Goal: Task Accomplishment & Management: Manage account settings

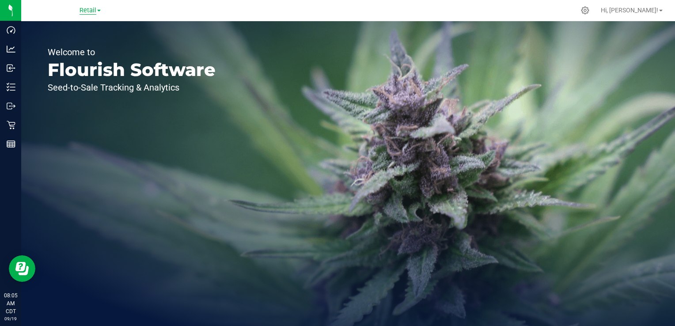
click at [94, 12] on span "Retail" at bounding box center [87, 11] width 17 height 8
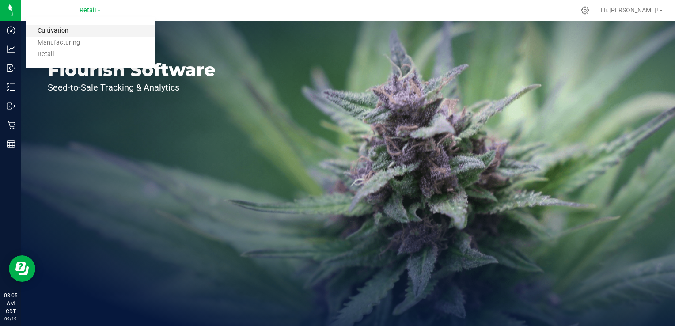
click at [94, 31] on link "Cultivation" at bounding box center [90, 31] width 129 height 12
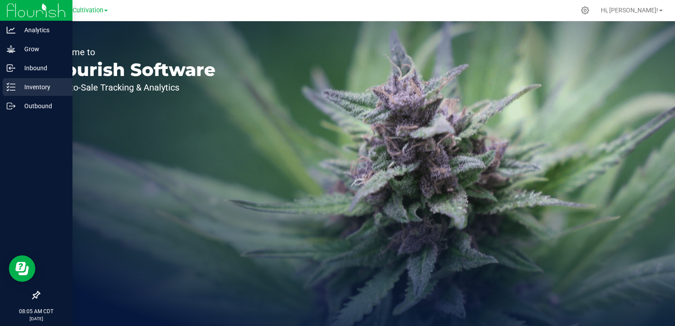
click at [38, 89] on p "Inventory" at bounding box center [41, 87] width 53 height 11
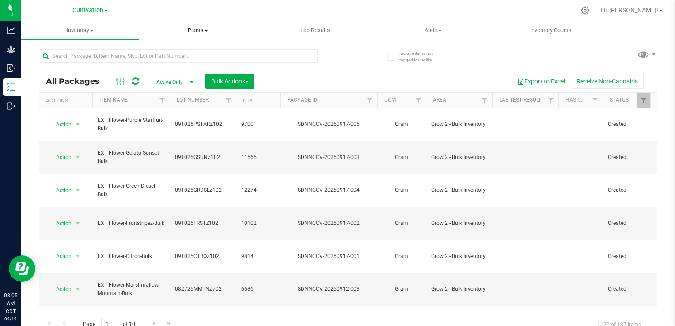
click at [198, 33] on span "Plants" at bounding box center [197, 30] width 117 height 8
click at [184, 54] on span "All plants" at bounding box center [164, 53] width 51 height 8
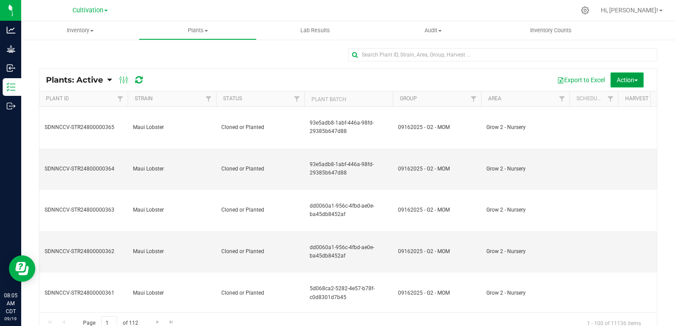
click at [629, 85] on button "Action" at bounding box center [626, 79] width 33 height 15
click at [620, 98] on span "Destroy plants" at bounding box center [610, 99] width 38 height 7
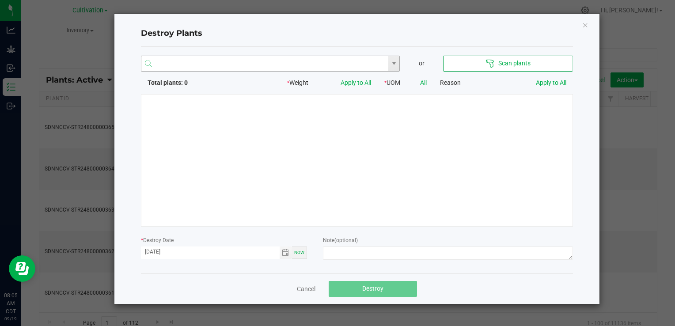
click at [306, 65] on input "NO DATA FOUND" at bounding box center [264, 64] width 247 height 16
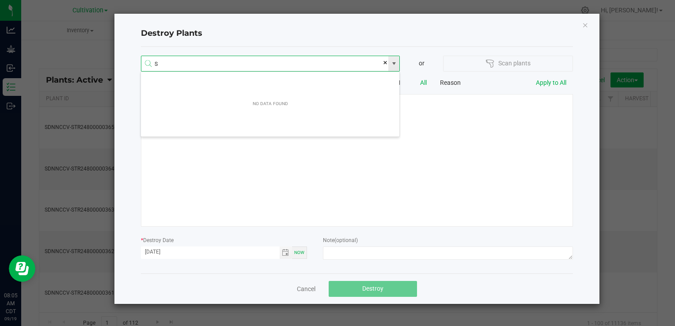
scroll to position [16, 259]
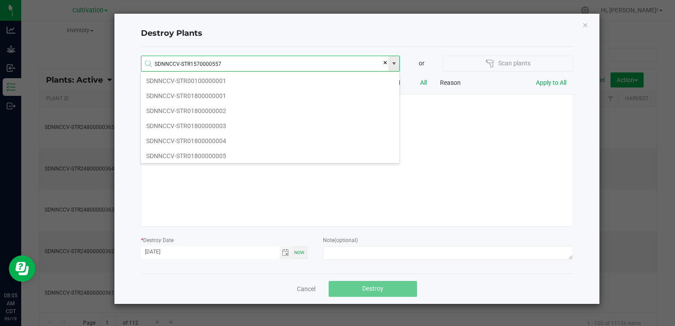
type input "SDNNCCV-STR15700005573"
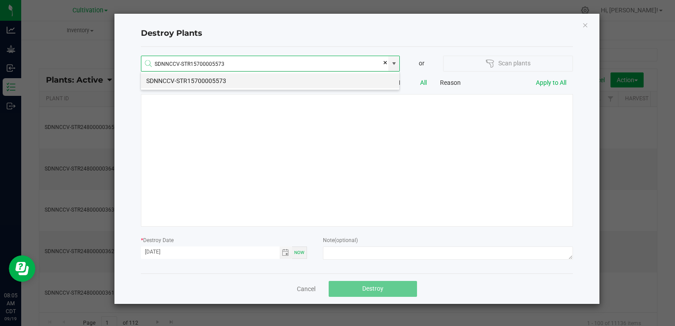
click at [289, 80] on li "SDNNCCV-STR15700005573" at bounding box center [270, 80] width 258 height 15
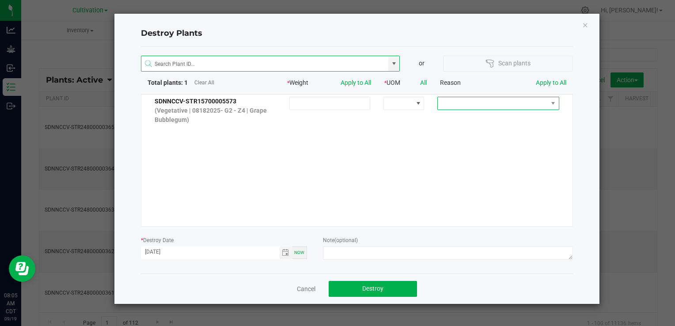
click at [495, 100] on span at bounding box center [493, 103] width 110 height 12
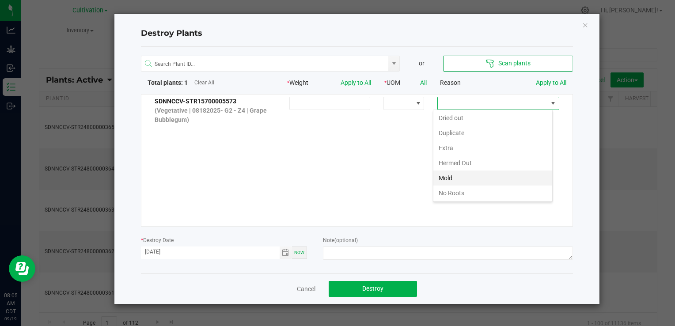
scroll to position [1, 0]
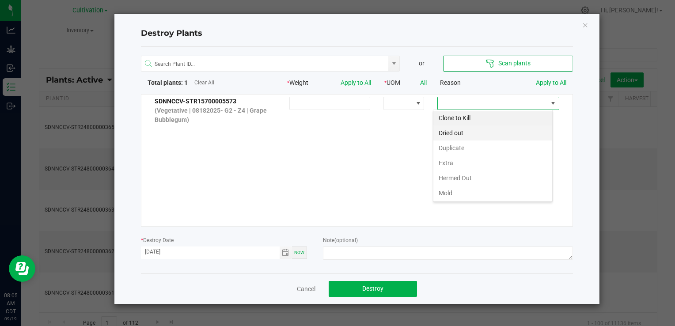
click at [472, 135] on li "Dried out" at bounding box center [492, 132] width 119 height 15
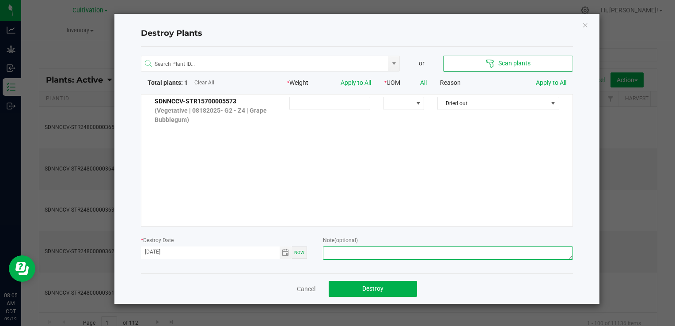
click at [425, 254] on textarea at bounding box center [447, 252] width 249 height 13
type textarea "d"
type textarea "Dead - CJ"
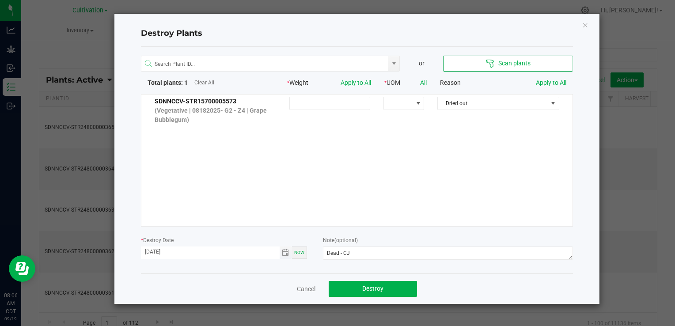
click at [154, 253] on input "[DATE]" at bounding box center [210, 251] width 139 height 11
click at [196, 250] on input "[DATE]" at bounding box center [210, 251] width 139 height 11
click at [203, 253] on input "[DATE]" at bounding box center [210, 251] width 139 height 11
type input "[DATE]"
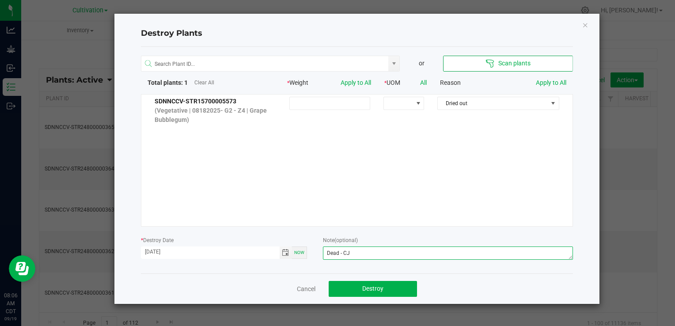
click at [400, 250] on textarea "Dead - CJ" at bounding box center [447, 252] width 249 height 13
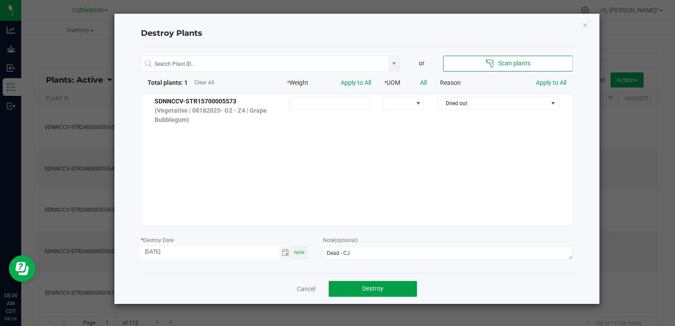
click at [374, 289] on span "Destroy" at bounding box center [372, 288] width 21 height 7
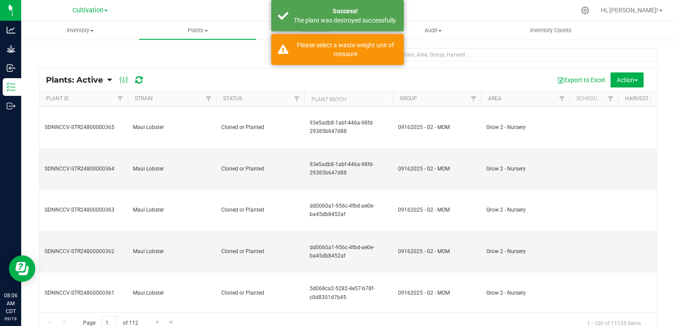
click at [111, 80] on icon at bounding box center [109, 80] width 4 height 8
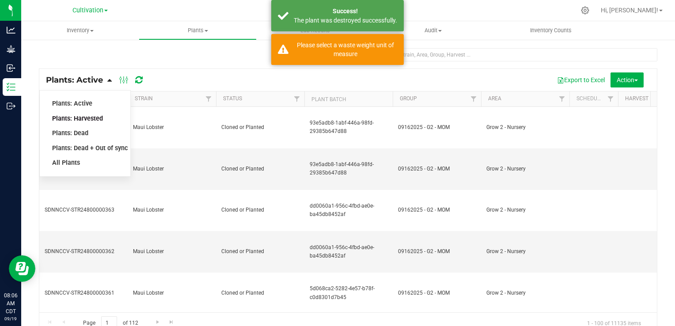
click at [94, 115] on span "Plants: Harvested" at bounding box center [77, 119] width 51 height 8
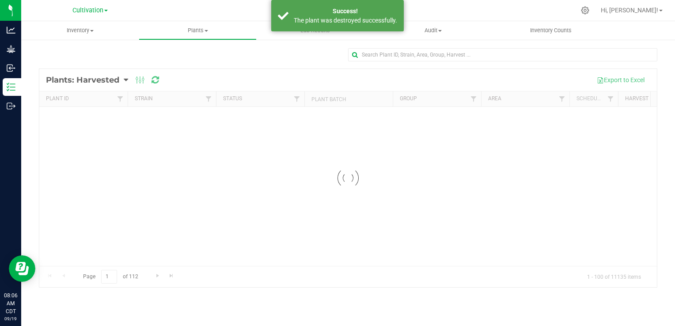
click at [114, 81] on div at bounding box center [347, 178] width 617 height 218
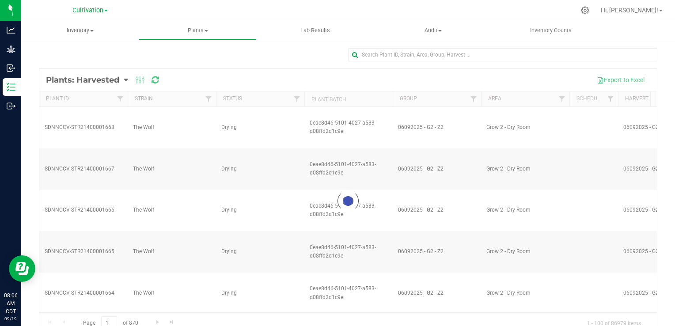
click at [118, 81] on div at bounding box center [347, 201] width 617 height 264
click at [127, 79] on icon at bounding box center [126, 80] width 4 height 8
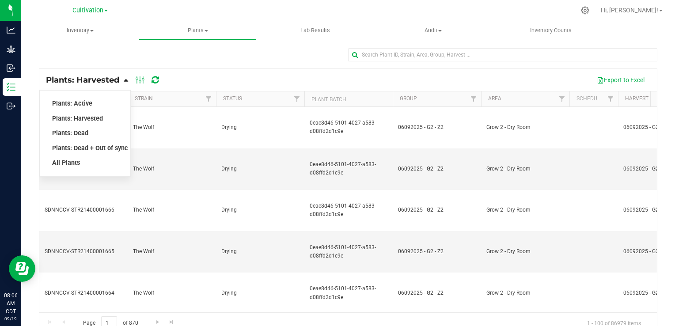
click at [92, 131] on div "Plants: Dead" at bounding box center [85, 133] width 67 height 15
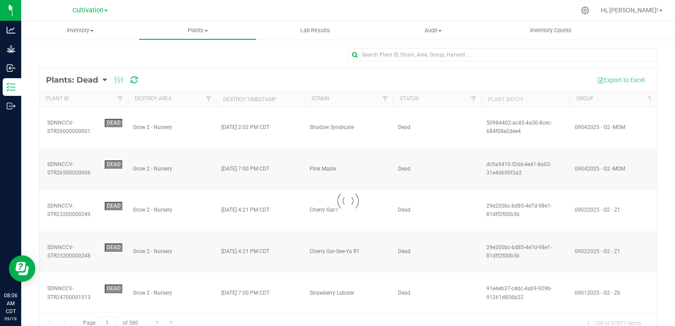
click at [184, 100] on div at bounding box center [347, 201] width 617 height 264
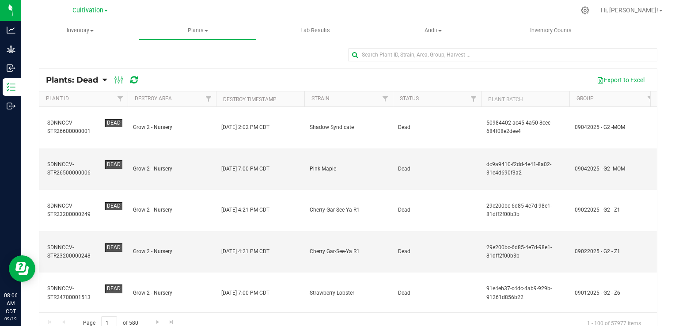
click at [184, 100] on th "Destroy Area" at bounding box center [172, 98] width 88 height 15
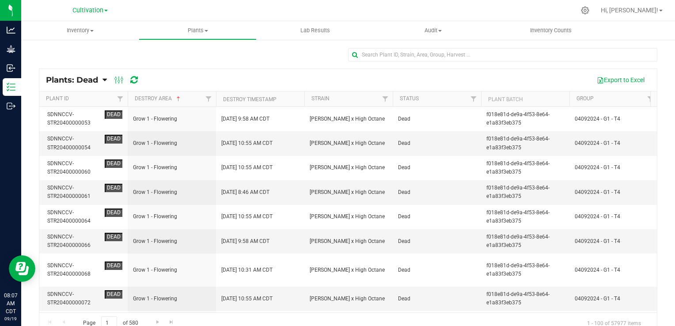
click at [191, 100] on th "Destroy Area" at bounding box center [172, 98] width 88 height 15
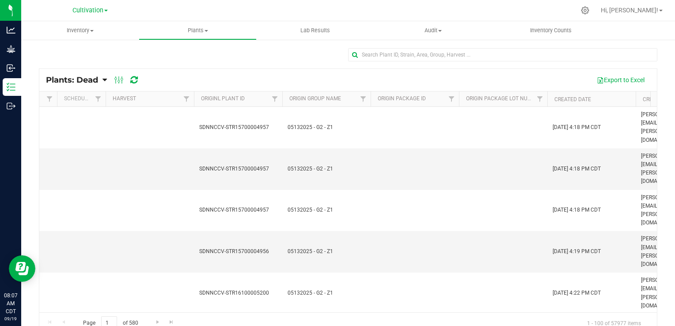
scroll to position [0, 539]
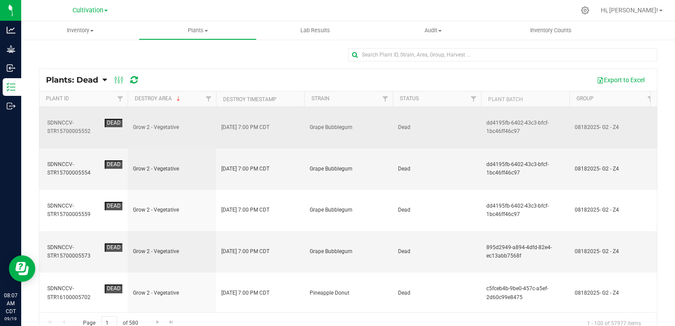
click at [272, 123] on td "[DATE] 7:00 PM CDT" at bounding box center [260, 128] width 88 height 42
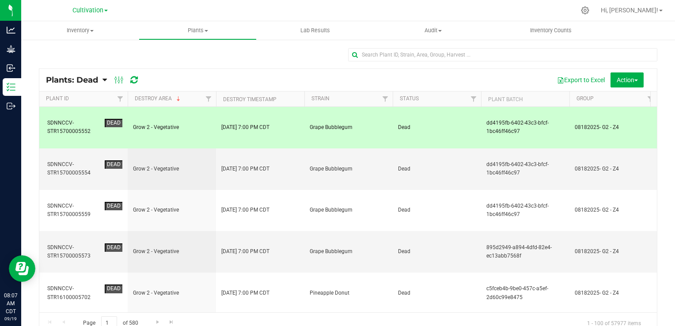
click at [395, 117] on td "Dead" at bounding box center [437, 128] width 88 height 42
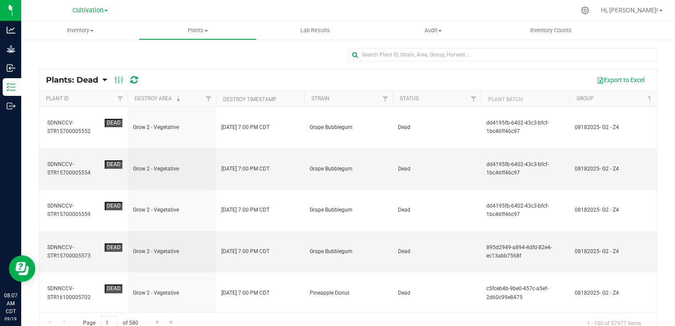
click at [189, 100] on th "Destroy Area" at bounding box center [172, 98] width 88 height 15
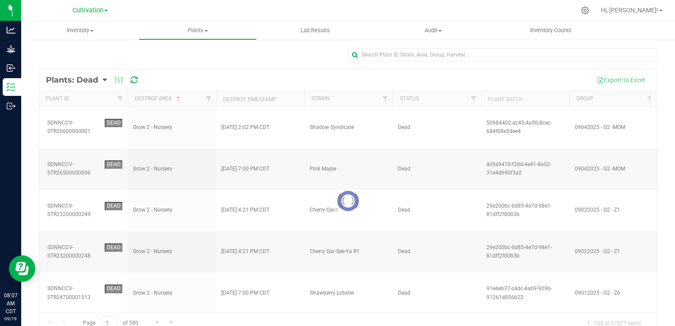
click at [280, 97] on div at bounding box center [347, 201] width 617 height 264
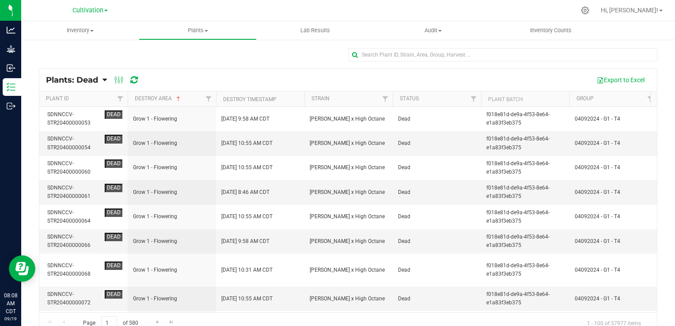
click at [281, 97] on th "Destroy Timestamp" at bounding box center [260, 98] width 88 height 15
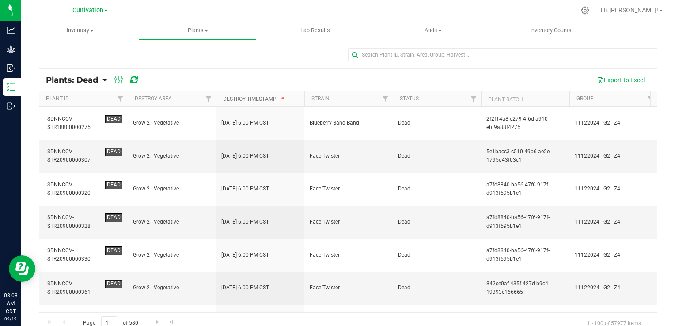
click at [283, 99] on span at bounding box center [283, 99] width 7 height 7
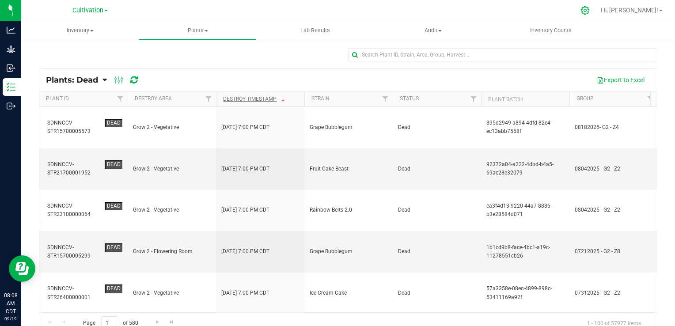
click at [589, 13] on icon at bounding box center [584, 10] width 9 height 9
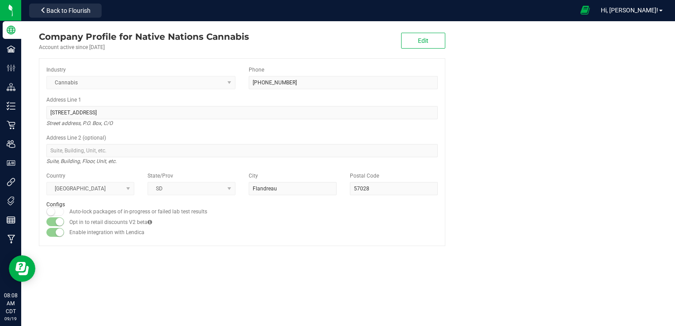
click at [596, 15] on span at bounding box center [585, 10] width 22 height 19
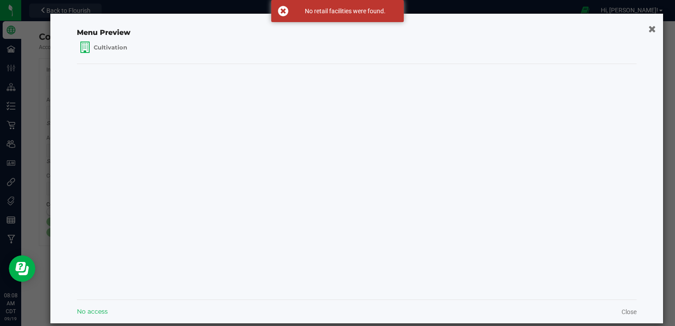
click at [649, 27] on button "button" at bounding box center [652, 29] width 13 height 14
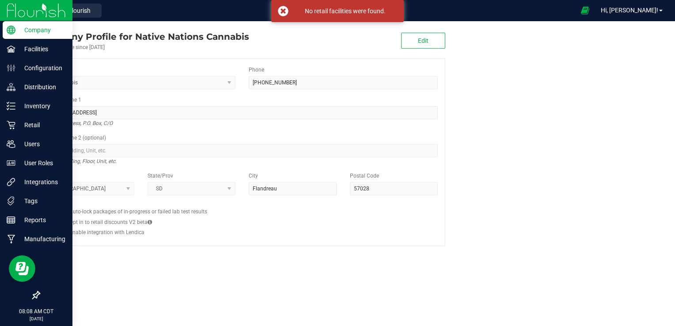
click at [15, 33] on icon at bounding box center [11, 30] width 9 height 9
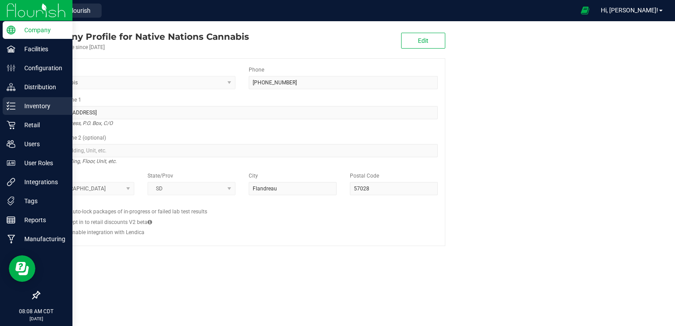
click at [46, 106] on p "Inventory" at bounding box center [41, 106] width 53 height 11
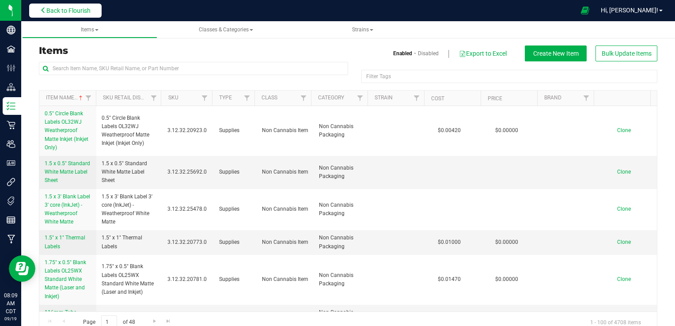
click at [78, 9] on span "Back to Flourish" at bounding box center [68, 10] width 44 height 7
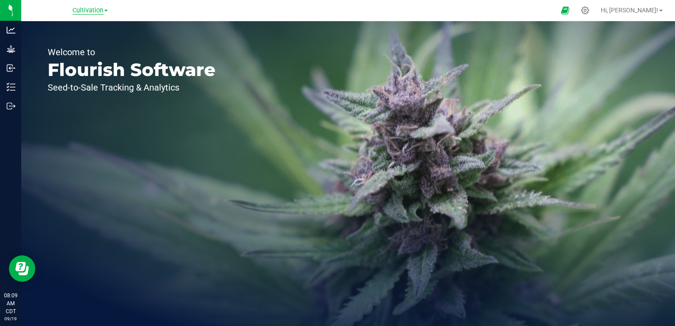
click at [99, 11] on span "Cultivation" at bounding box center [87, 11] width 31 height 8
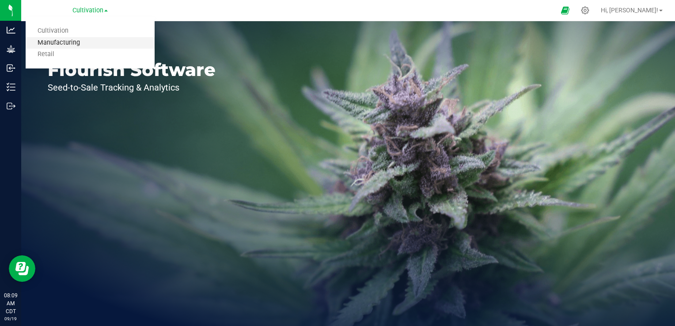
click at [74, 41] on link "Manufacturing" at bounding box center [90, 43] width 129 height 12
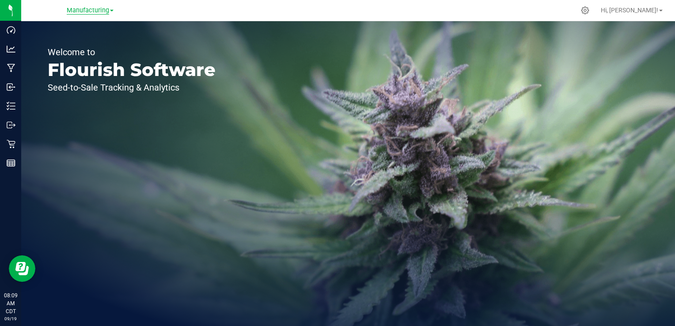
click at [106, 13] on span "Manufacturing" at bounding box center [88, 11] width 42 height 8
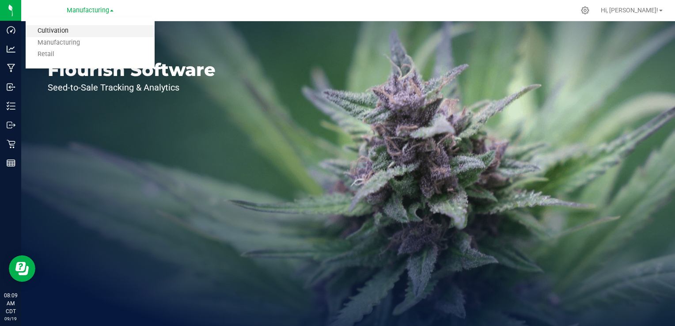
click at [84, 30] on link "Cultivation" at bounding box center [90, 31] width 129 height 12
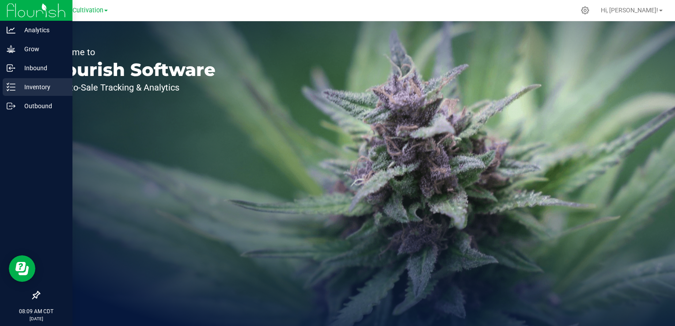
click at [21, 84] on p "Inventory" at bounding box center [41, 87] width 53 height 11
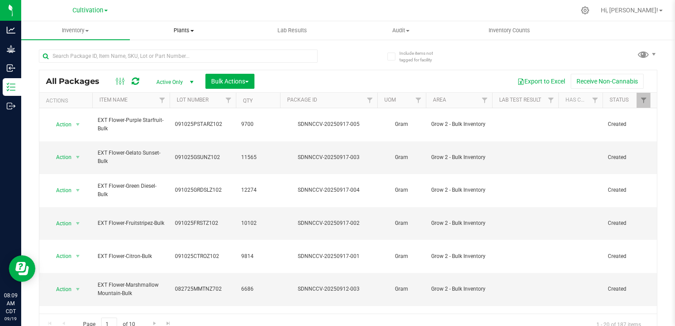
click at [185, 31] on span "Plants" at bounding box center [184, 30] width 108 height 8
click at [156, 51] on span "All plants" at bounding box center [155, 53] width 51 height 8
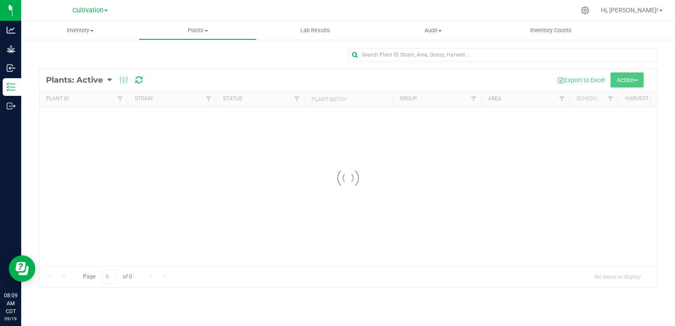
click at [102, 79] on div at bounding box center [347, 178] width 617 height 218
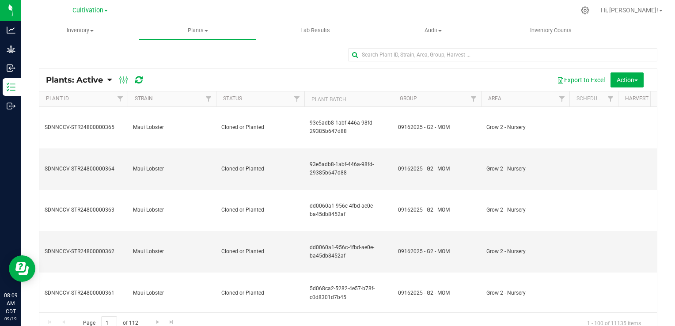
click at [96, 84] on span "Plants: Active" at bounding box center [74, 80] width 57 height 10
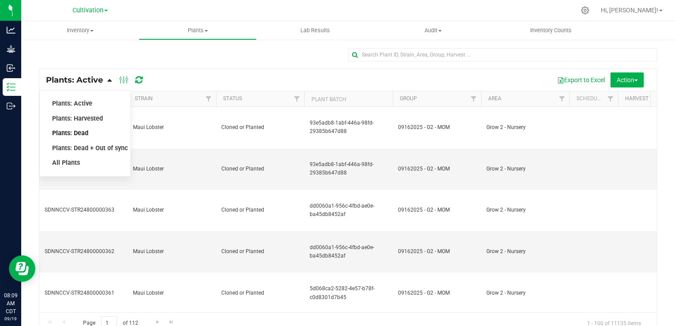
click at [83, 130] on span "Plants: Dead" at bounding box center [70, 133] width 36 height 8
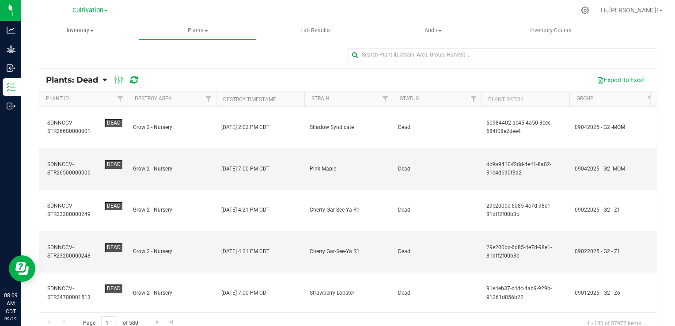
click at [287, 101] on th "Destroy Timestamp" at bounding box center [260, 98] width 88 height 15
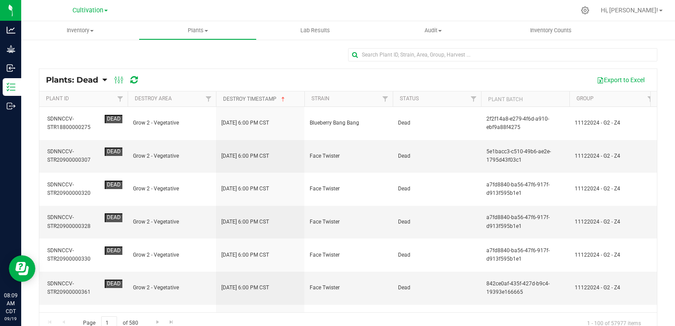
click at [287, 102] on span at bounding box center [283, 99] width 7 height 7
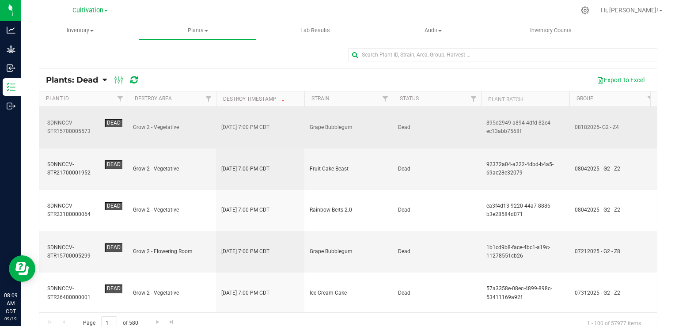
click at [286, 122] on td "[DATE] 7:00 PM CDT" at bounding box center [260, 128] width 88 height 42
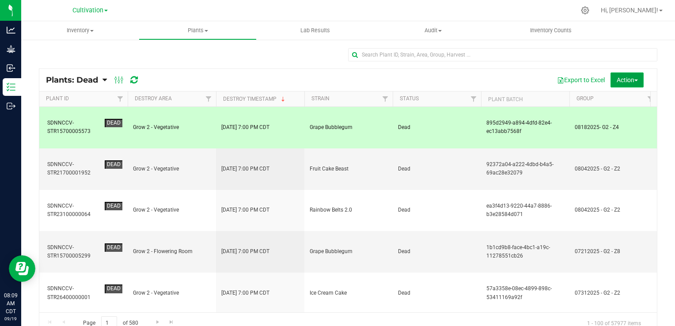
click at [625, 79] on span "Action" at bounding box center [626, 79] width 21 height 7
click at [620, 99] on span "Revive plants" at bounding box center [617, 99] width 34 height 7
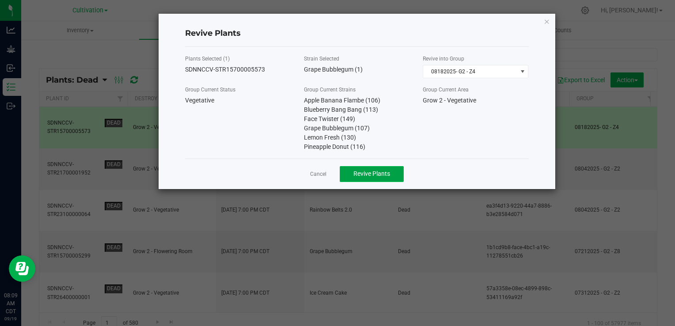
click at [376, 175] on span "Revive Plants" at bounding box center [371, 173] width 37 height 7
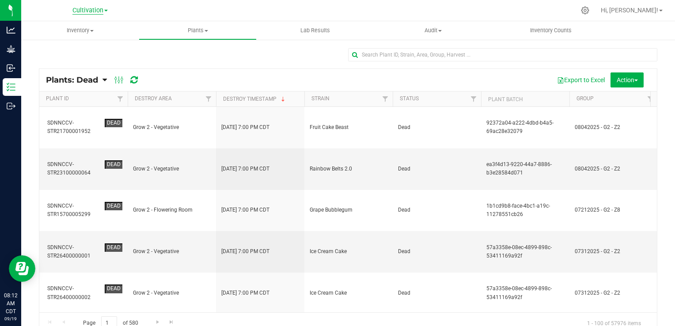
click at [101, 11] on span "Cultivation" at bounding box center [87, 11] width 31 height 8
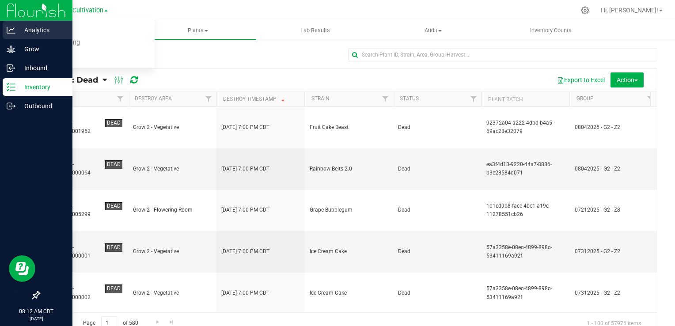
click at [14, 40] on link "Analytics" at bounding box center [36, 30] width 72 height 19
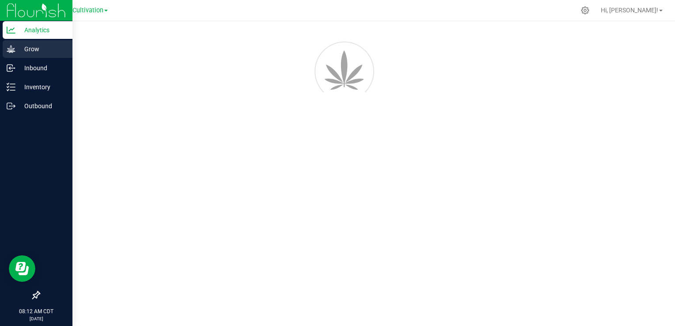
click at [14, 46] on icon at bounding box center [11, 49] width 9 height 9
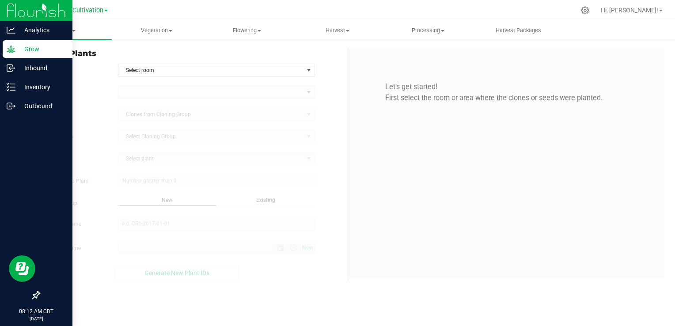
type input "[DATE] 8:12 AM"
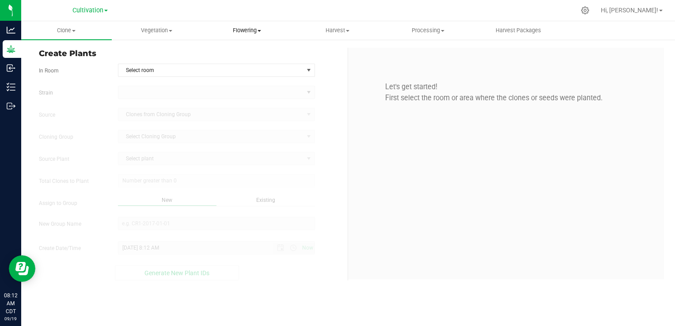
click at [253, 33] on span "Flowering" at bounding box center [247, 30] width 90 height 8
click at [242, 66] on span "Flowering groups" at bounding box center [238, 64] width 73 height 8
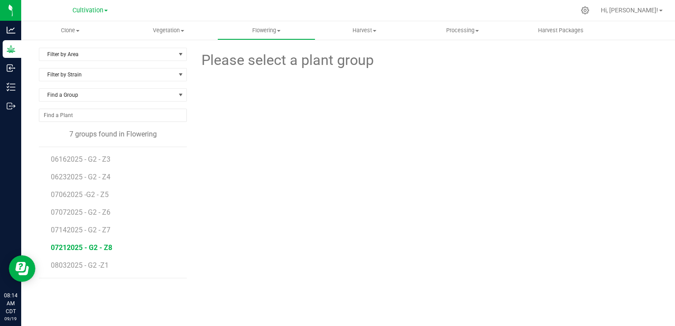
click at [72, 248] on span "07212025 - G2 - Z8" at bounding box center [81, 247] width 61 height 8
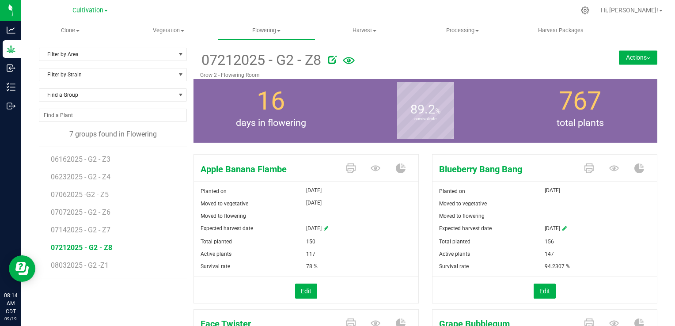
click at [632, 59] on button "Actions" at bounding box center [638, 57] width 38 height 14
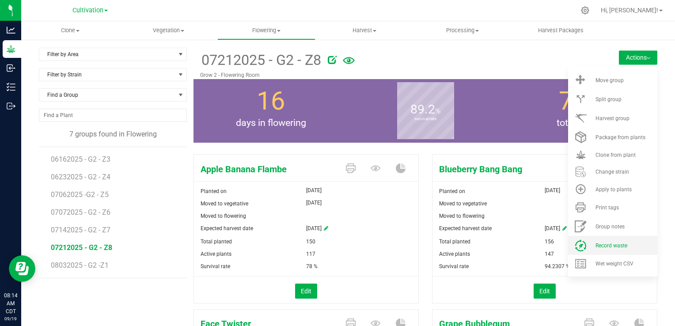
click at [612, 239] on li "Record waste" at bounding box center [612, 245] width 89 height 19
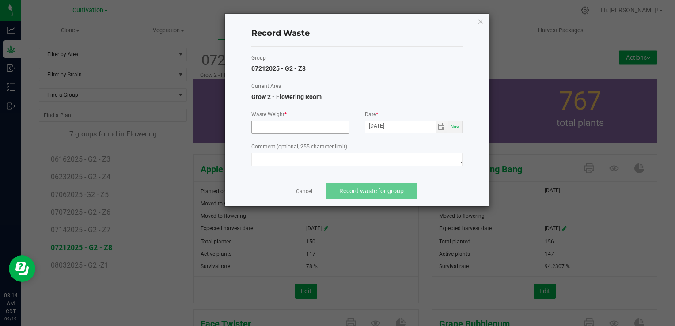
click at [300, 128] on input at bounding box center [300, 127] width 97 height 12
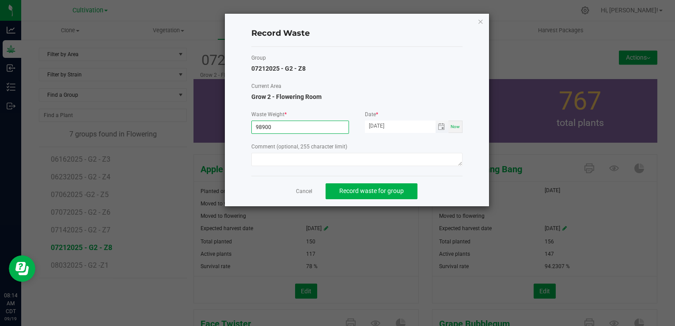
type input "98900.0000 g"
click at [383, 128] on input "[DATE]" at bounding box center [400, 126] width 71 height 11
type input "[DATE]"
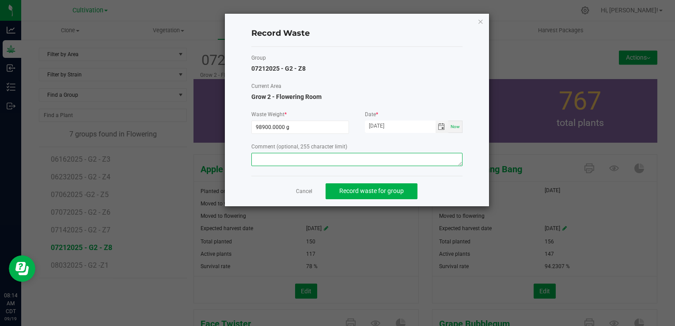
click at [394, 159] on textarea at bounding box center [356, 159] width 211 height 13
type textarea "Flower waste"
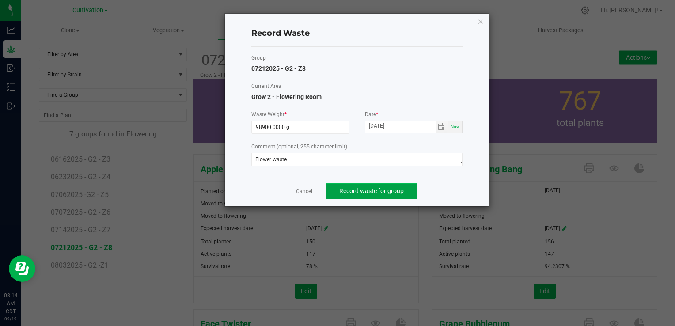
click at [379, 191] on span "Record waste for group" at bounding box center [371, 190] width 64 height 7
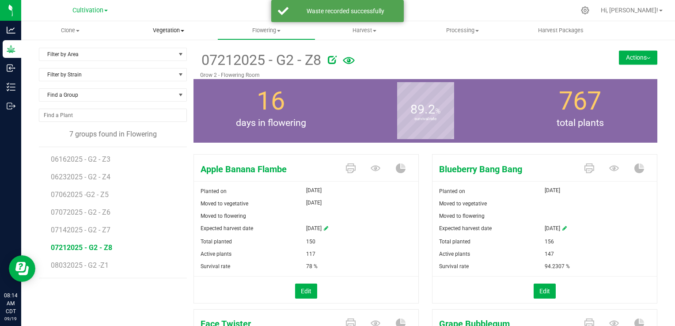
click at [176, 32] on span "Vegetation" at bounding box center [168, 30] width 97 height 8
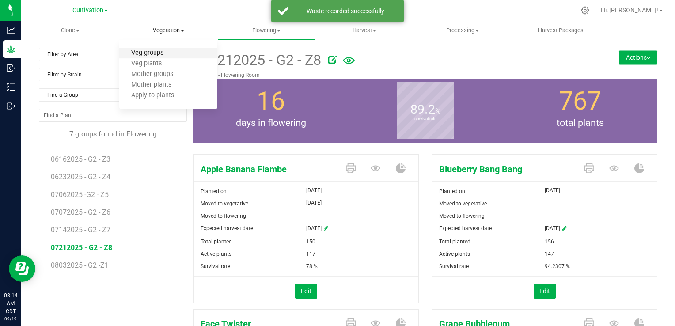
click at [164, 53] on span "Veg groups" at bounding box center [147, 53] width 56 height 8
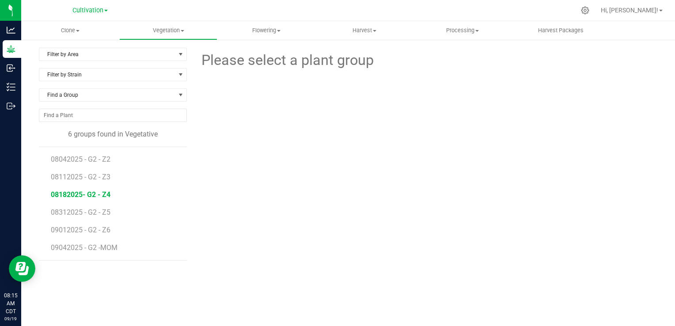
click at [90, 194] on span "08182025- G2 - Z4" at bounding box center [81, 194] width 60 height 8
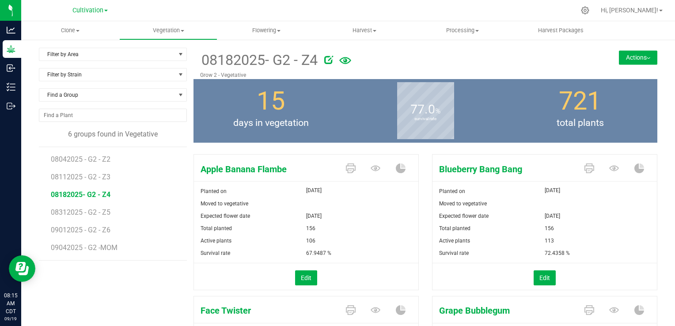
click at [629, 59] on button "Actions" at bounding box center [638, 57] width 38 height 14
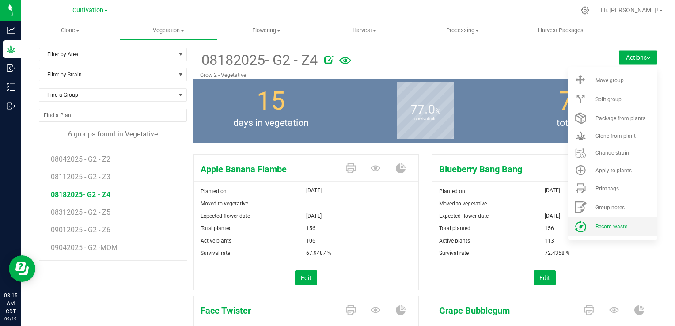
click at [608, 225] on span "Record waste" at bounding box center [611, 226] width 32 height 6
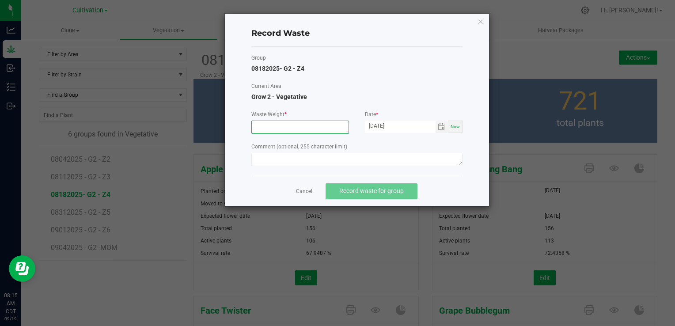
click at [307, 131] on input at bounding box center [300, 127] width 97 height 12
type input "1750.0000 g"
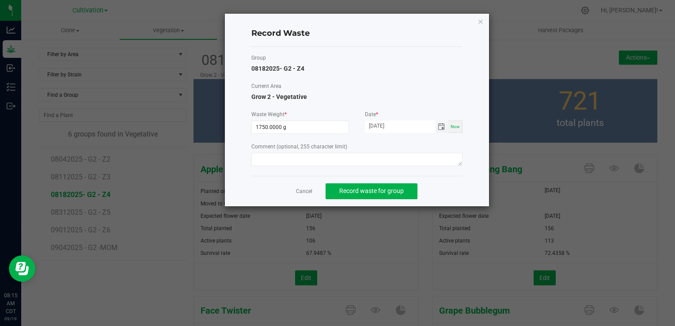
click at [379, 126] on input "[DATE]" at bounding box center [400, 126] width 71 height 11
type input "[DATE]"
click at [350, 158] on textarea at bounding box center [356, 159] width 211 height 13
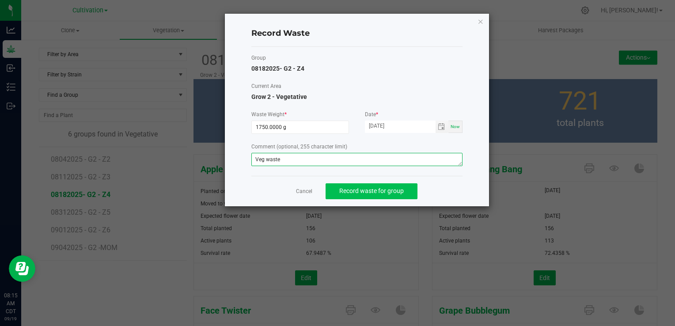
type textarea "Veg waste"
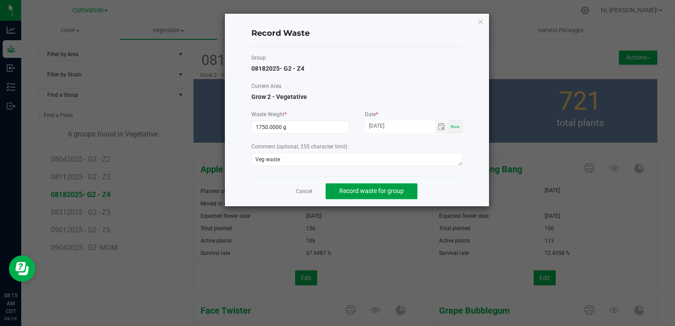
click at [365, 190] on span "Record waste for group" at bounding box center [371, 190] width 64 height 7
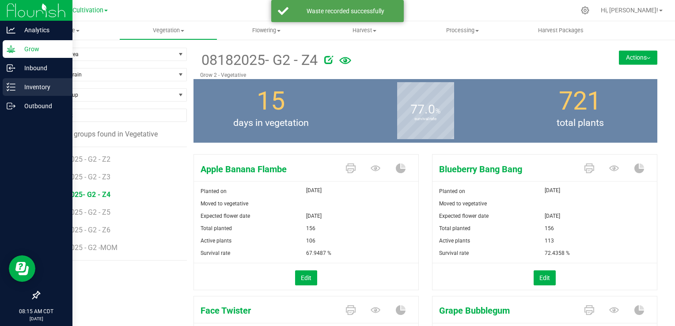
click at [36, 85] on p "Inventory" at bounding box center [41, 87] width 53 height 11
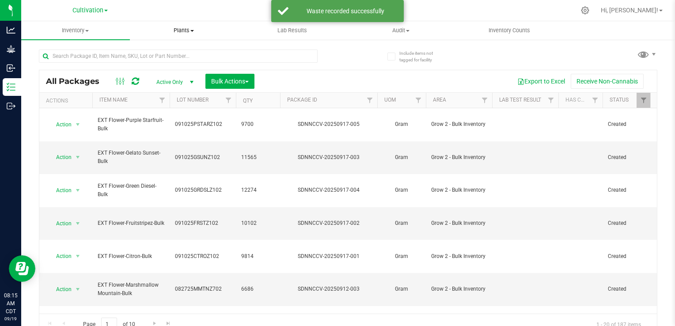
click at [192, 28] on span "Plants" at bounding box center [184, 30] width 108 height 8
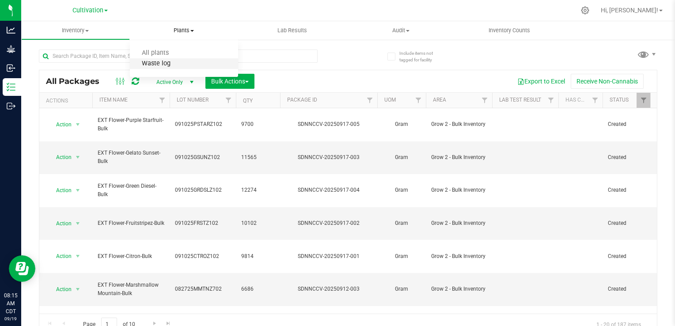
click at [173, 63] on span "Waste log" at bounding box center [156, 64] width 53 height 8
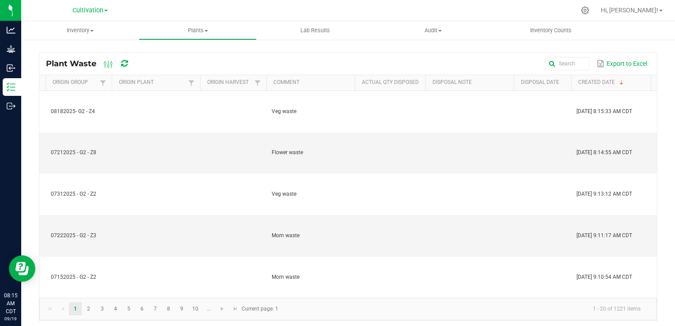
scroll to position [0, 115]
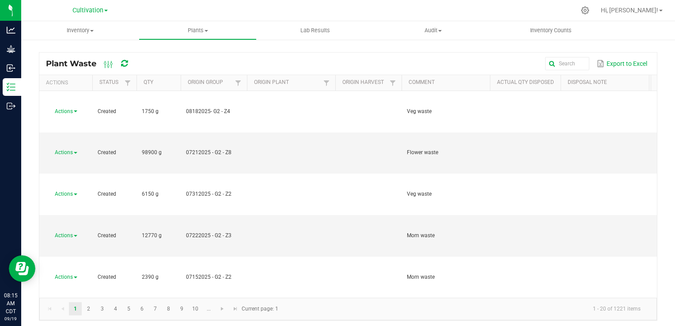
drag, startPoint x: 609, startPoint y: 226, endPoint x: 603, endPoint y: 224, distance: 6.9
drag, startPoint x: 603, startPoint y: 224, endPoint x: 597, endPoint y: 222, distance: 6.3
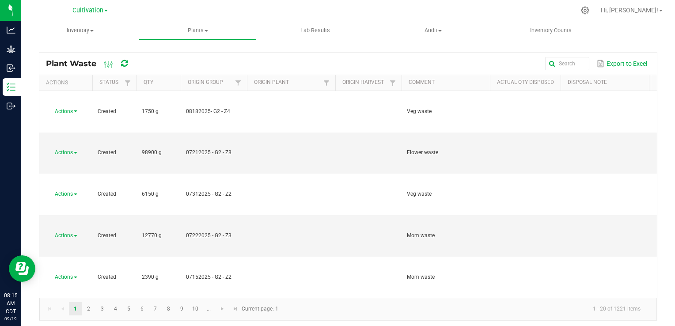
drag, startPoint x: 592, startPoint y: 219, endPoint x: 565, endPoint y: 210, distance: 28.6
copy span "Disposal completed by cultivation."
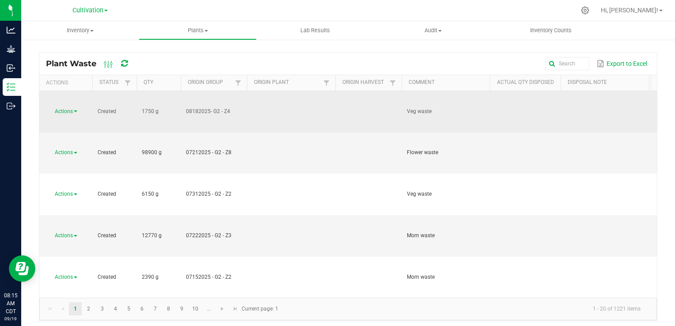
click at [66, 108] on span "Actions" at bounding box center [64, 111] width 18 height 6
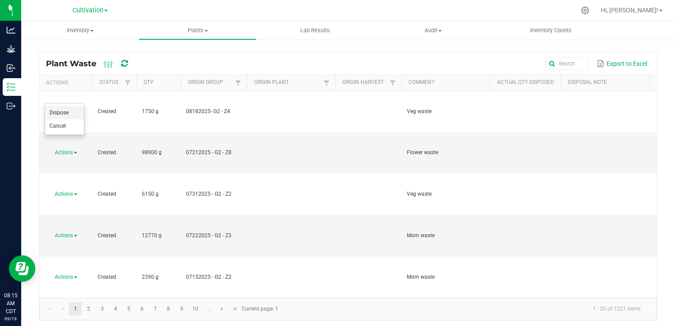
click at [66, 110] on span "Dispose" at bounding box center [58, 113] width 19 height 6
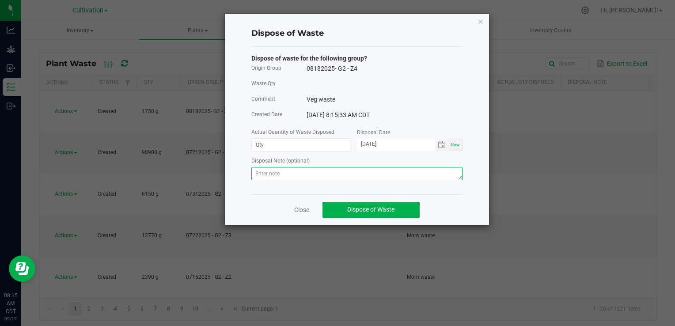
click at [288, 172] on textarea at bounding box center [356, 173] width 211 height 13
paste textarea "Disposal completed by cultivation."
type textarea "Disposal completed by cultivation."
click at [293, 145] on input at bounding box center [301, 145] width 98 height 12
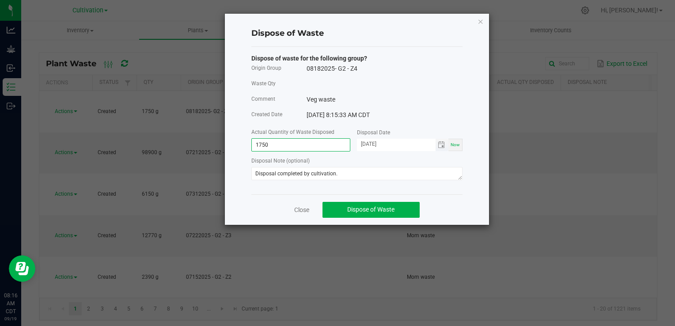
type input "1750.0000 g"
click at [370, 145] on input "[DATE]" at bounding box center [396, 144] width 79 height 11
type input "[DATE]"
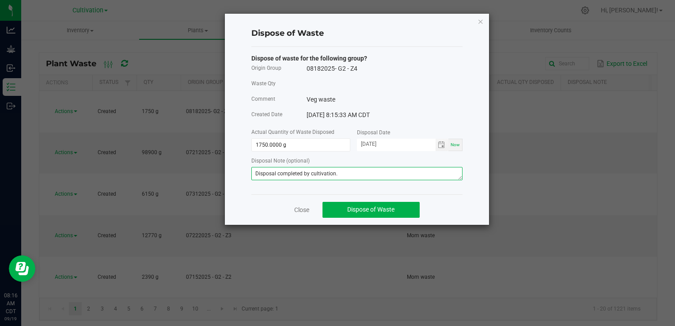
click at [357, 173] on textarea "Disposal completed by cultivation." at bounding box center [356, 173] width 211 height 13
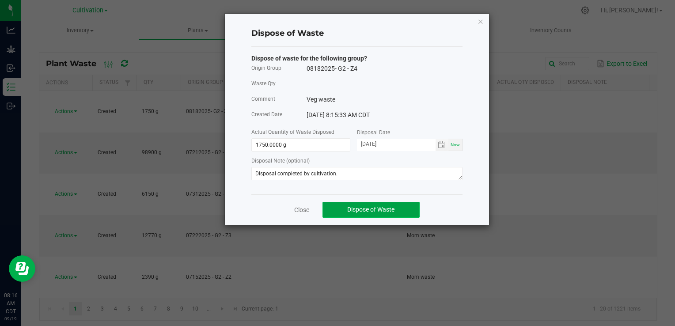
click at [379, 208] on span "Dispose of Waste" at bounding box center [370, 209] width 47 height 7
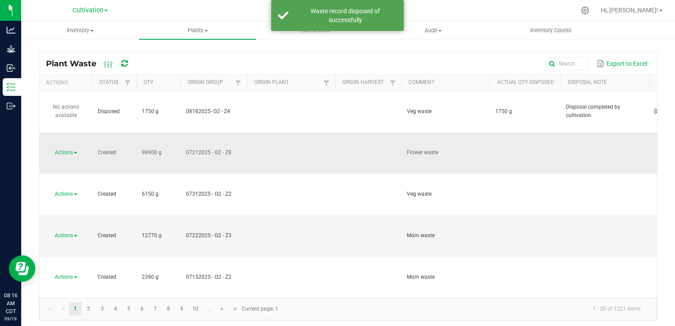
click at [74, 152] on span at bounding box center [76, 153] width 4 height 2
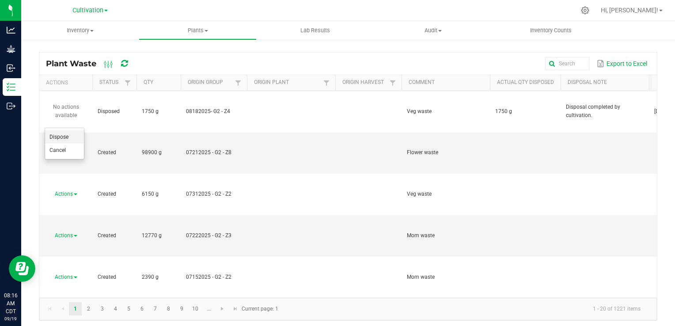
click at [67, 136] on span "Dispose" at bounding box center [58, 137] width 19 height 6
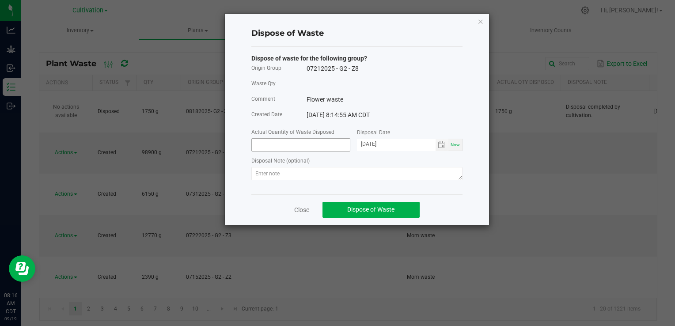
click at [314, 144] on input at bounding box center [301, 145] width 98 height 12
type input "98900.0000 g"
click at [370, 146] on input "[DATE]" at bounding box center [396, 144] width 79 height 11
type input "[DATE]"
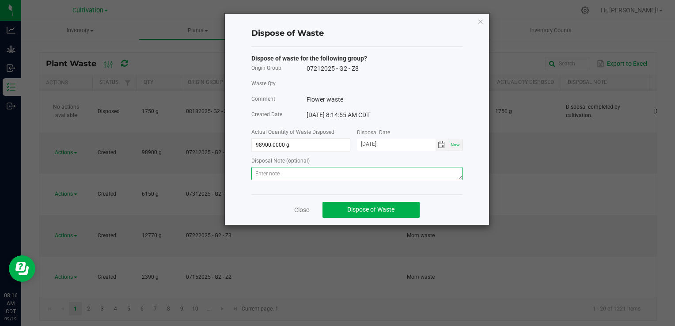
click at [340, 178] on textarea at bounding box center [356, 173] width 211 height 13
paste textarea "Disposal completed by cultivation."
type textarea "Disposal completed by cultivation."
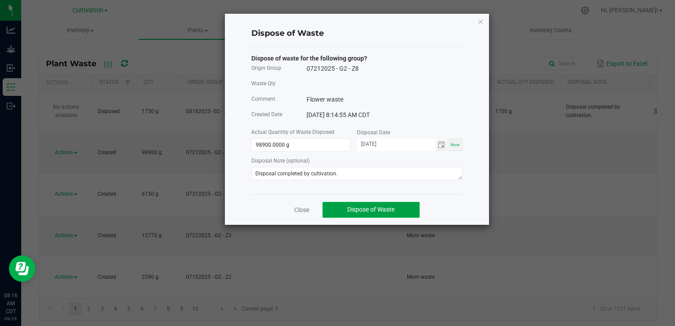
click at [378, 209] on span "Dispose of Waste" at bounding box center [370, 209] width 47 height 7
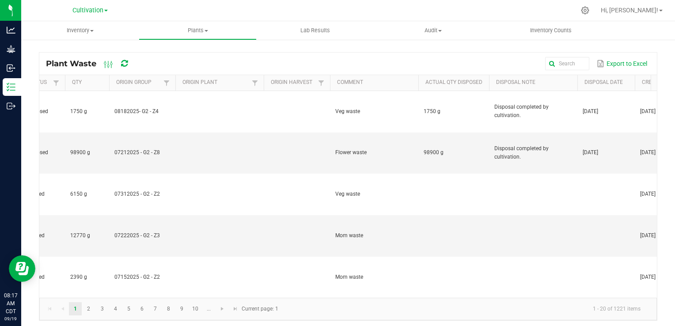
scroll to position [0, 78]
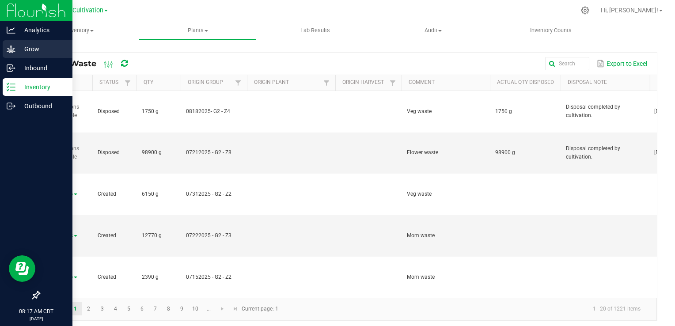
click at [32, 55] on div "Grow" at bounding box center [38, 49] width 70 height 18
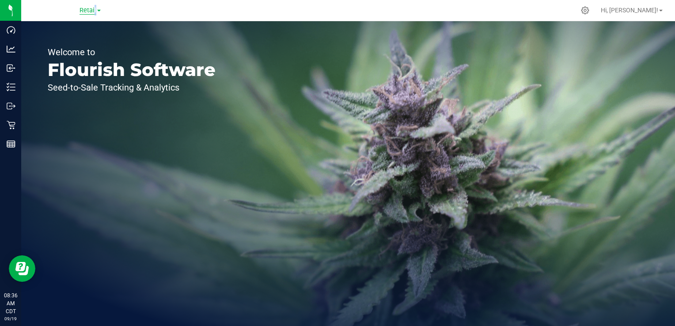
click at [93, 8] on span "Retail" at bounding box center [87, 11] width 17 height 8
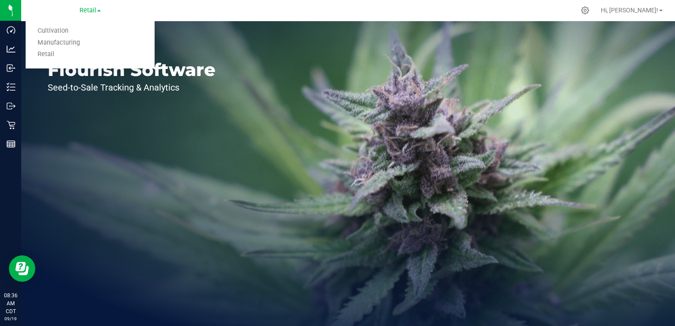
drag, startPoint x: 93, startPoint y: 8, endPoint x: 51, endPoint y: 31, distance: 48.2
click at [51, 31] on link "Cultivation" at bounding box center [90, 31] width 129 height 12
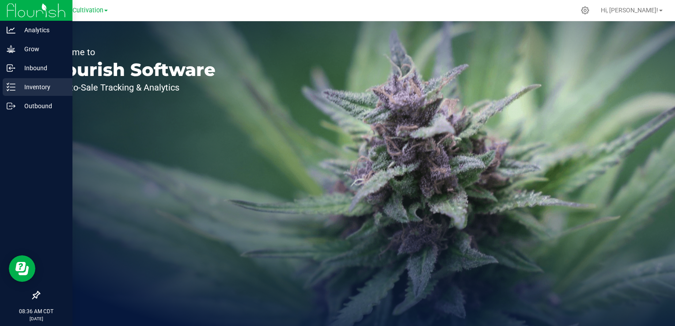
click at [14, 85] on icon at bounding box center [11, 87] width 9 height 9
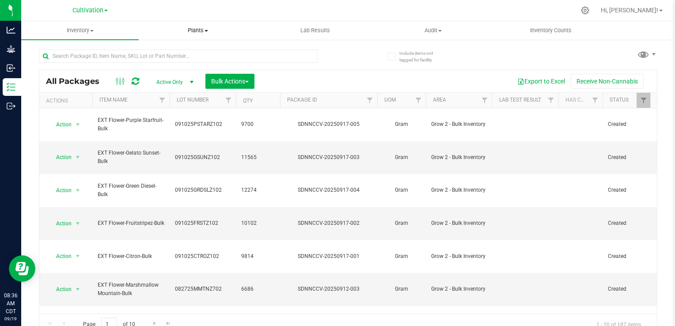
click at [202, 31] on span "Plants" at bounding box center [197, 30] width 117 height 8
click at [157, 64] on span "Waste log" at bounding box center [165, 64] width 53 height 8
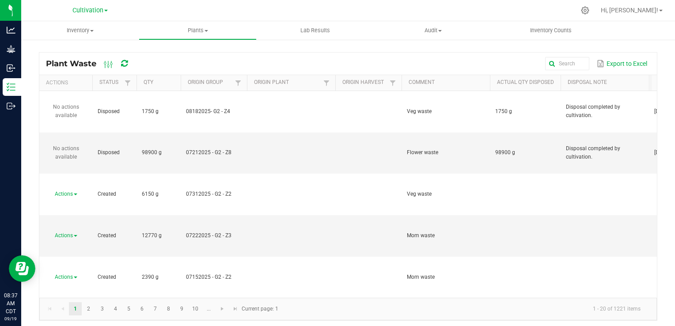
drag, startPoint x: 593, startPoint y: 238, endPoint x: 566, endPoint y: 228, distance: 29.0
copy span "Disposal completed by cultivation."
click at [91, 10] on span "Cultivation" at bounding box center [87, 11] width 31 height 8
click at [65, 32] on link "Cultivation" at bounding box center [90, 31] width 129 height 12
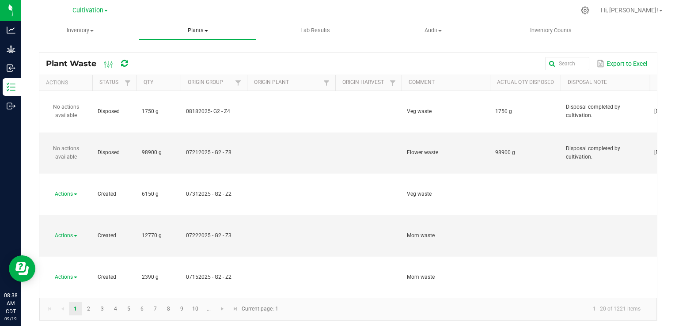
click at [200, 30] on span "Plants" at bounding box center [197, 30] width 117 height 8
click at [85, 29] on span "Inventory" at bounding box center [80, 30] width 117 height 8
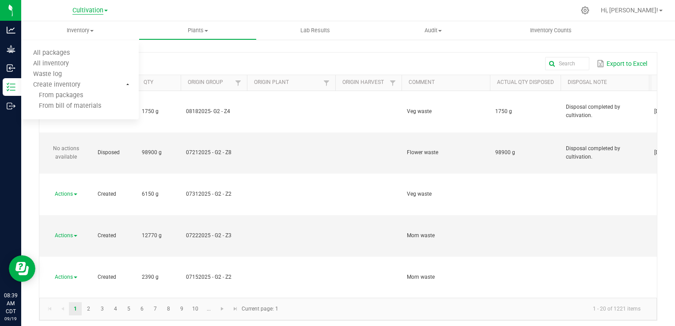
click at [90, 10] on span "Cultivation" at bounding box center [87, 11] width 31 height 8
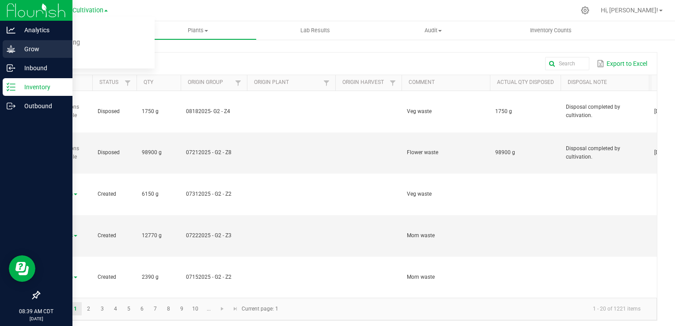
click at [15, 49] on p "Grow" at bounding box center [41, 49] width 53 height 11
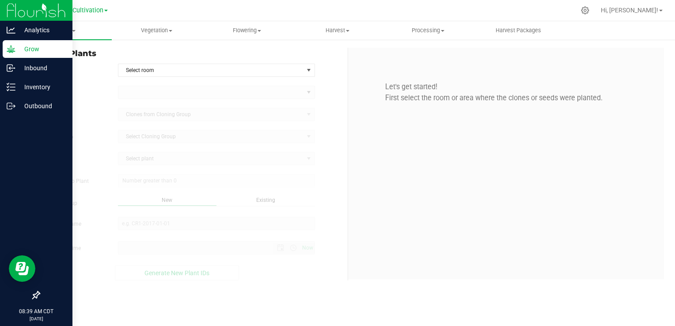
type input "9/19/2025 8:39 AM"
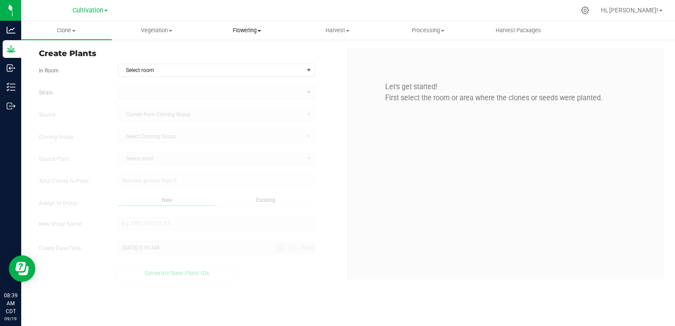
click at [249, 27] on span "Flowering" at bounding box center [247, 30] width 90 height 8
click at [221, 60] on span "Flowering groups" at bounding box center [238, 64] width 73 height 8
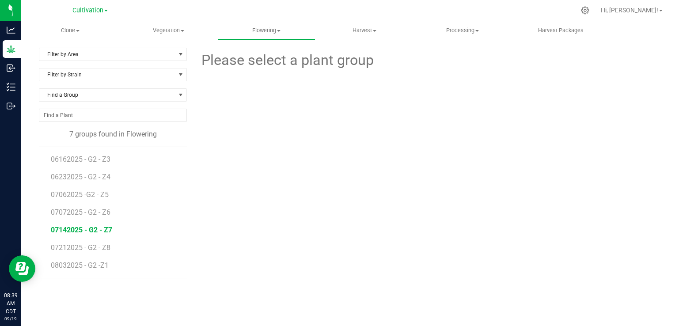
click at [102, 230] on span "07142025 - G2 - Z7" at bounding box center [81, 230] width 61 height 8
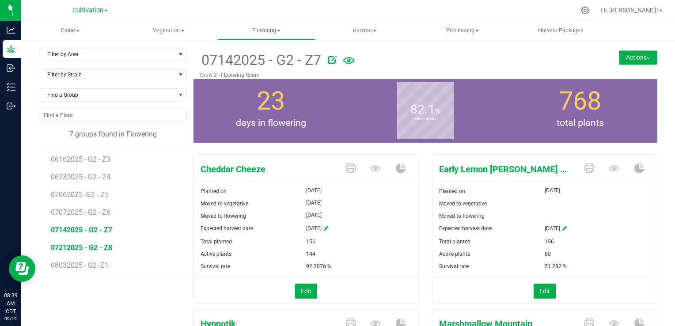
click at [97, 246] on span "07212025 - G2 - Z8" at bounding box center [81, 247] width 61 height 8
